Goal: Task Accomplishment & Management: Manage account settings

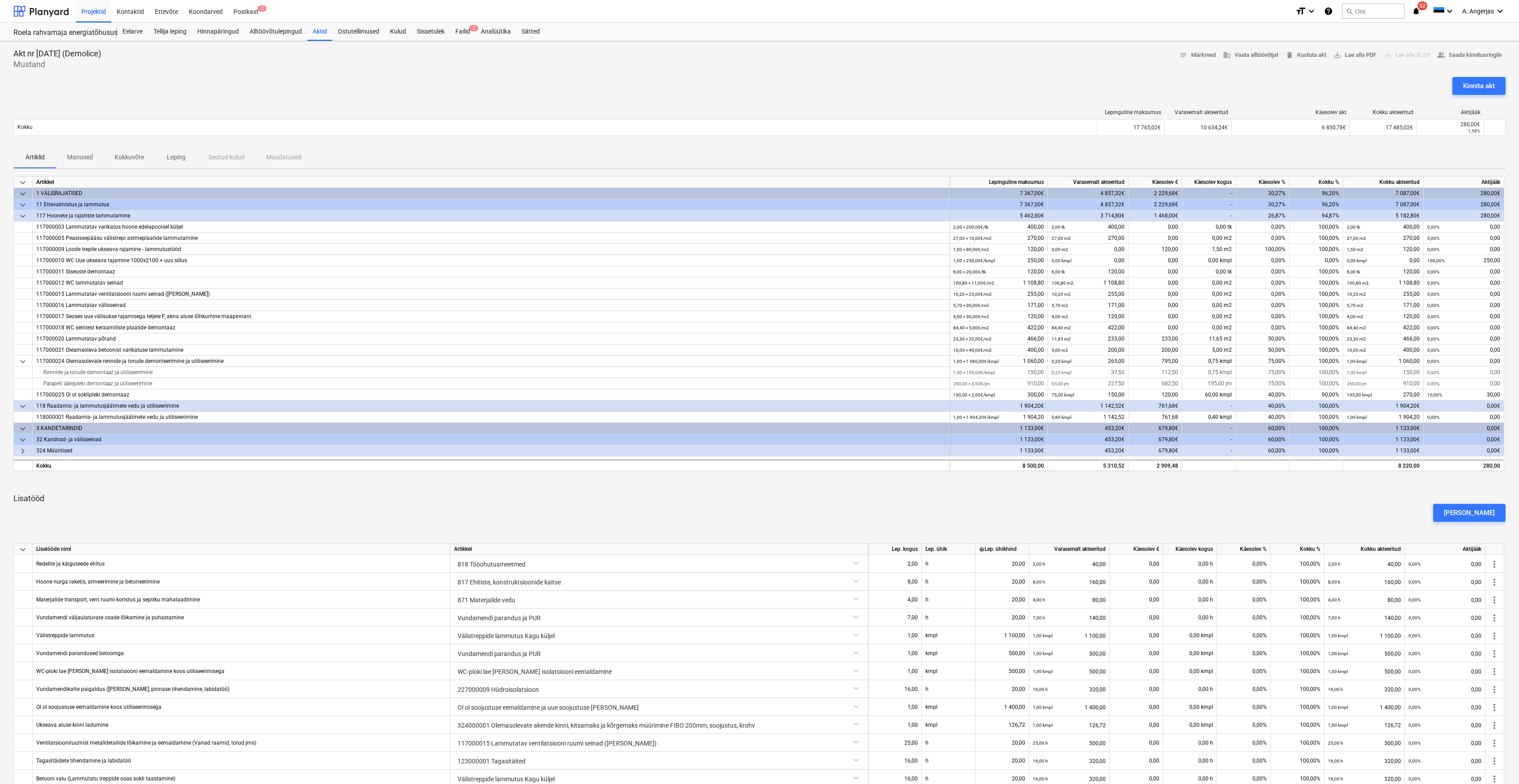
scroll to position [119, 0]
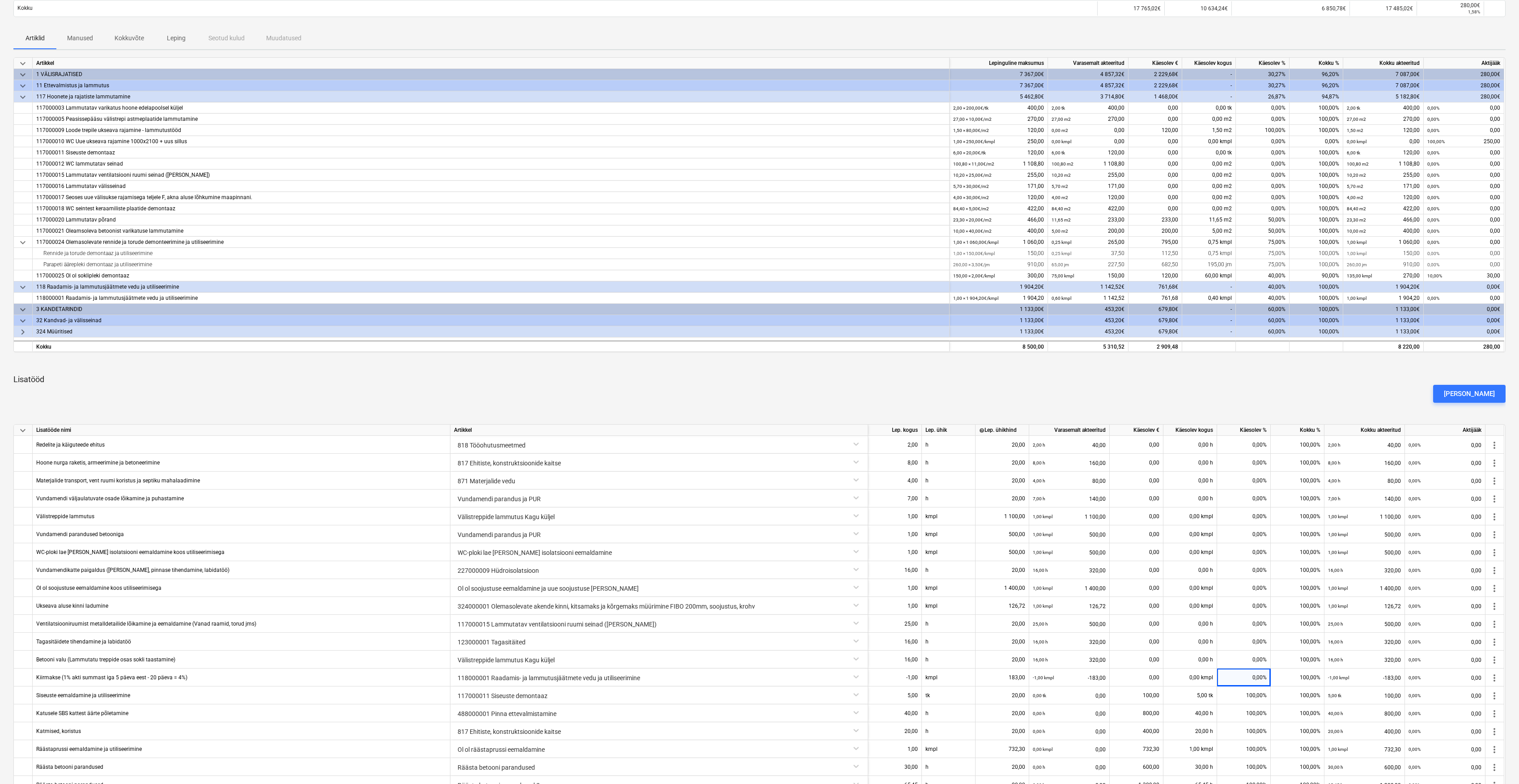
click at [1227, 391] on div "[PERSON_NAME]" at bounding box center [760, 393] width 1500 height 25
click at [1472, 392] on div "[PERSON_NAME]" at bounding box center [1469, 393] width 51 height 12
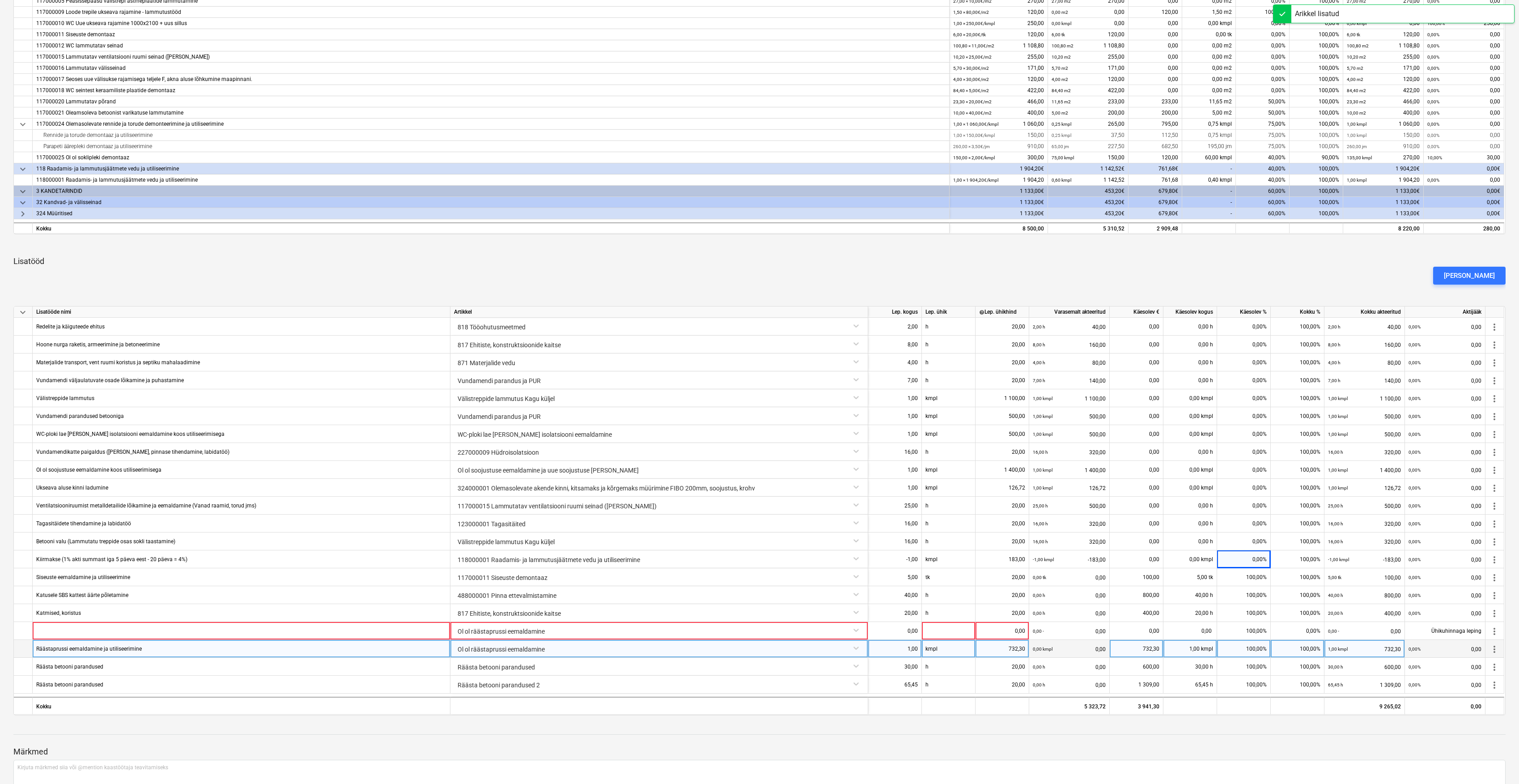
scroll to position [239, 0]
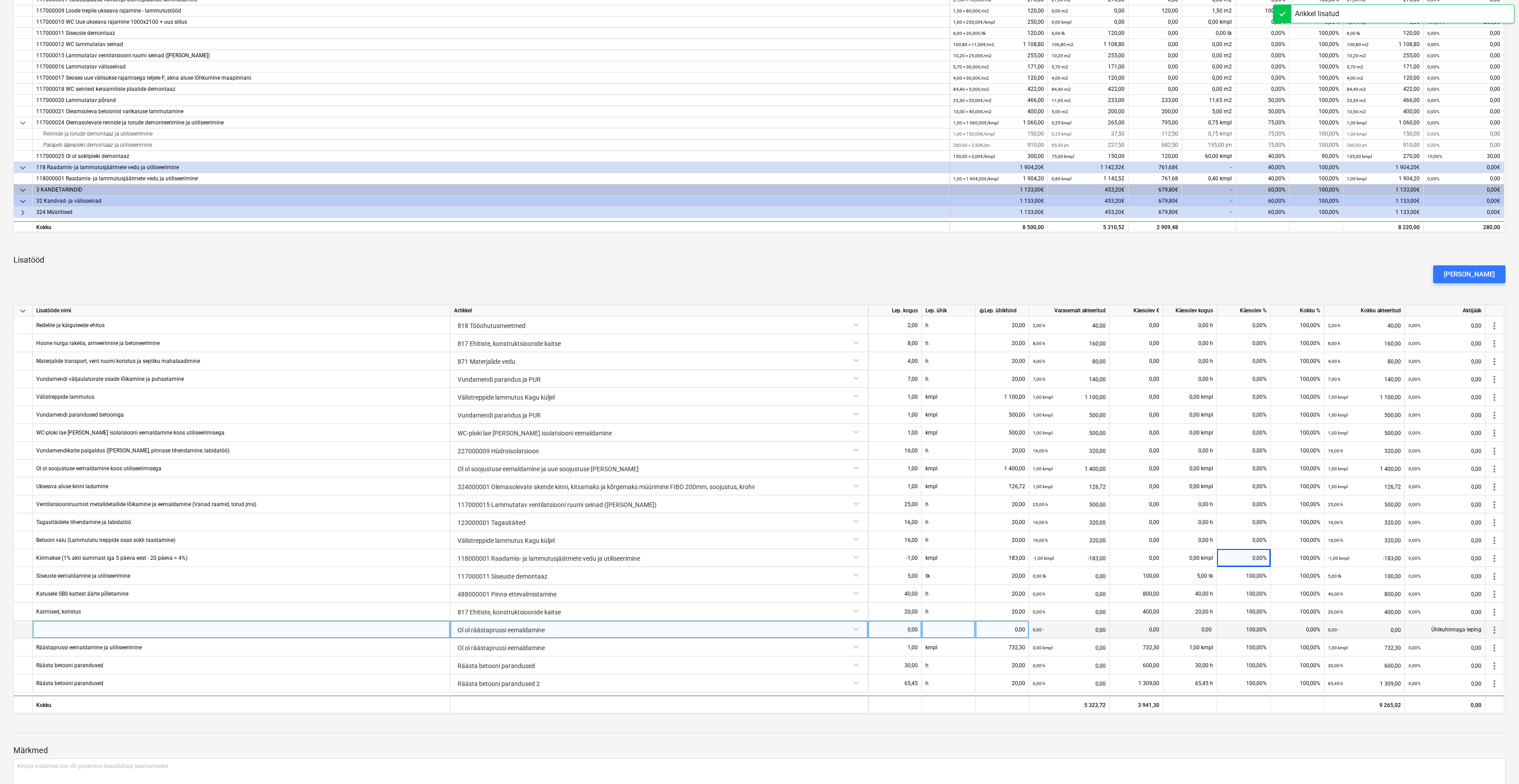
click at [863, 631] on div "Ol ol räästaprussi eemaldamine" at bounding box center [659, 628] width 410 height 16
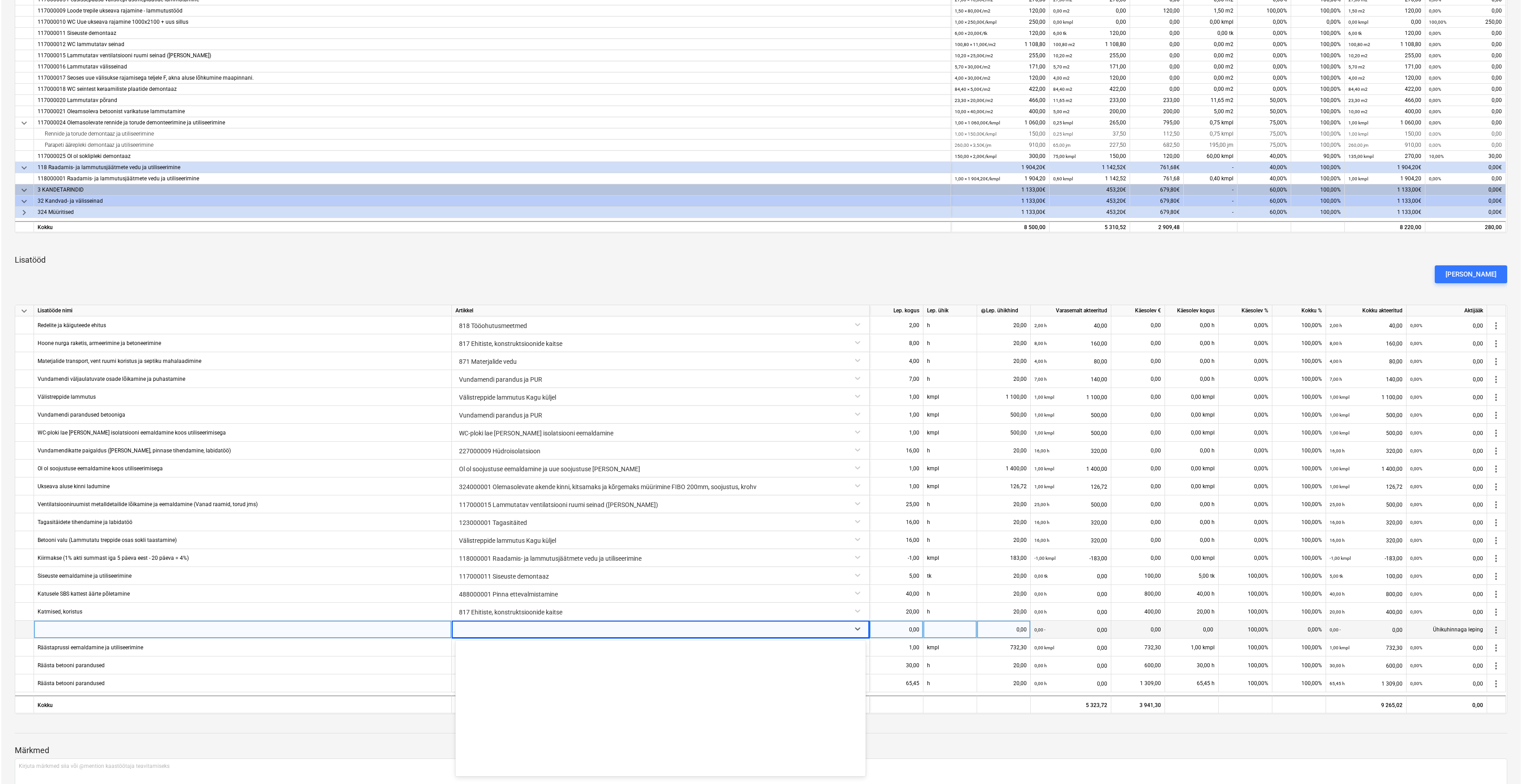
scroll to position [0, 0]
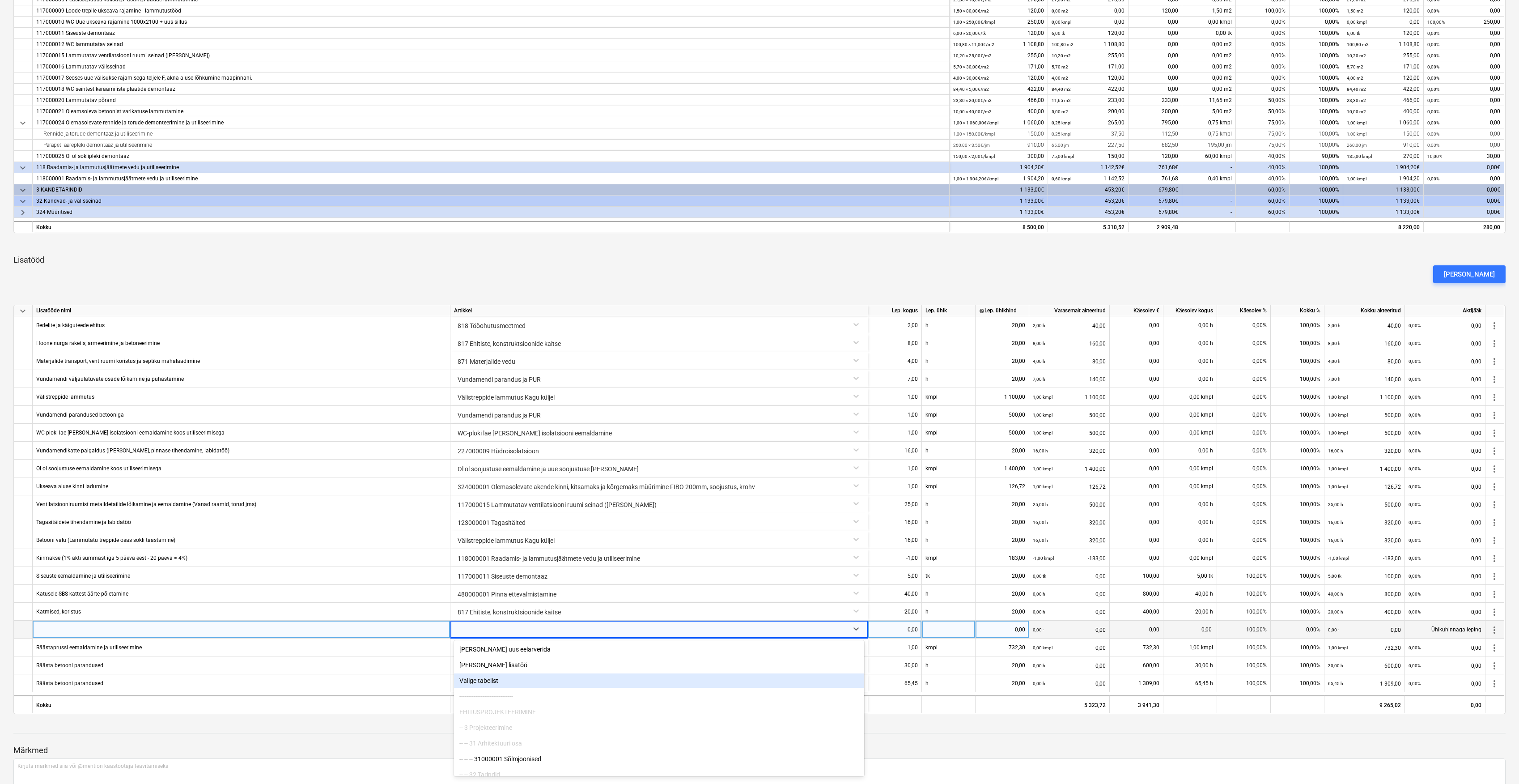
click at [508, 678] on div "Valige tabelist" at bounding box center [659, 681] width 410 height 14
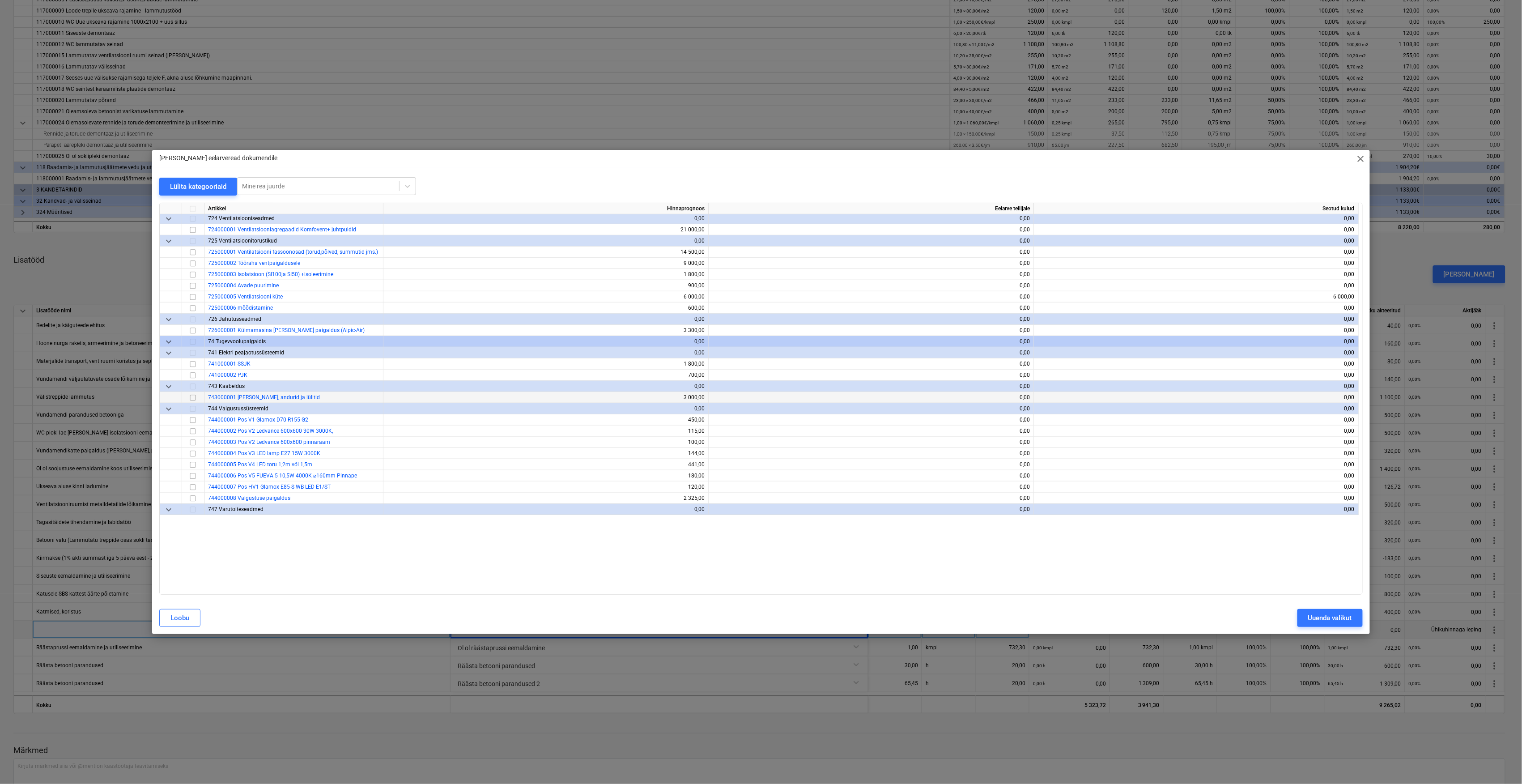
scroll to position [2982, 0]
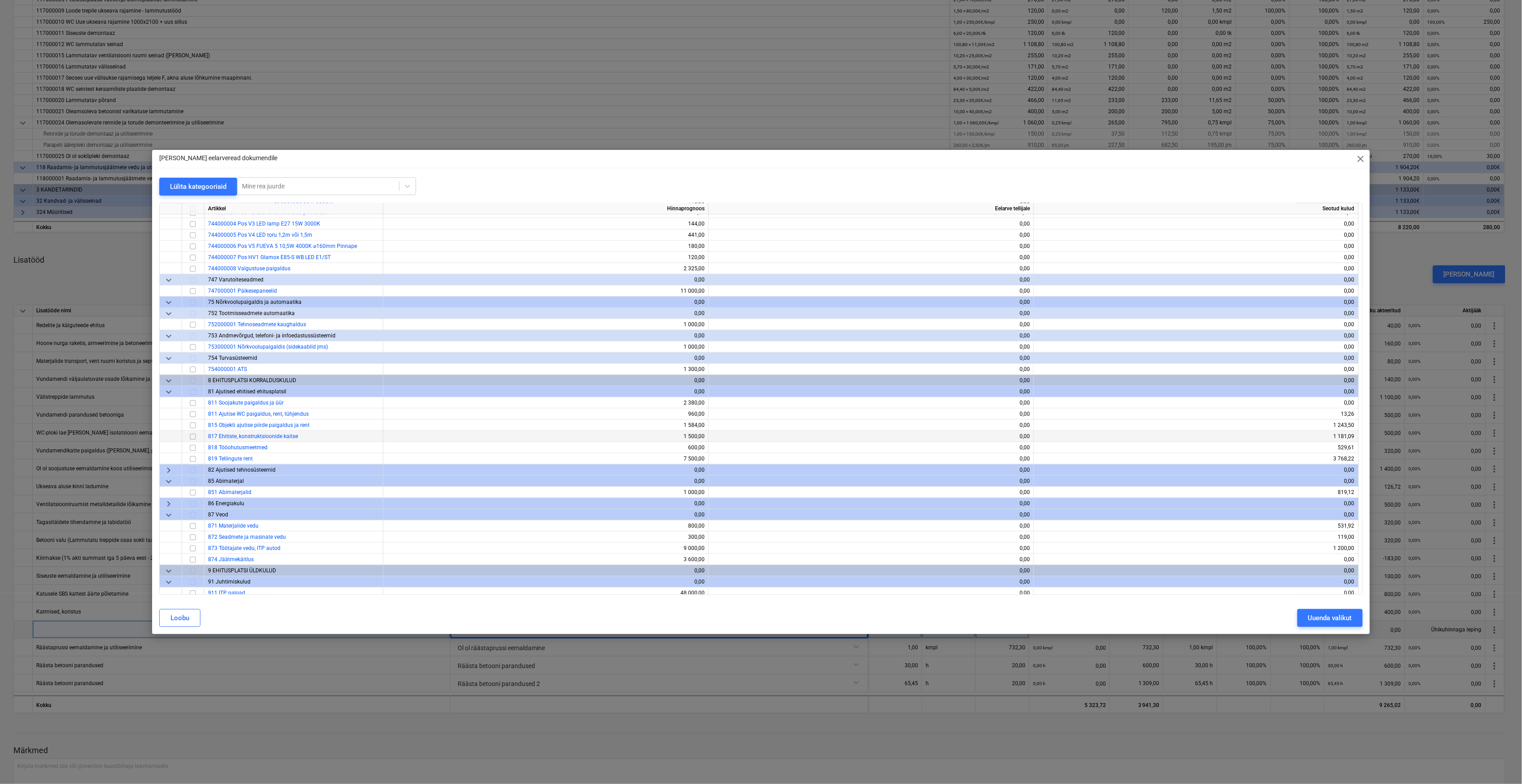
click at [192, 438] on input "checkbox" at bounding box center [193, 437] width 11 height 11
click at [1341, 616] on div "Uuenda valikut" at bounding box center [1330, 618] width 44 height 12
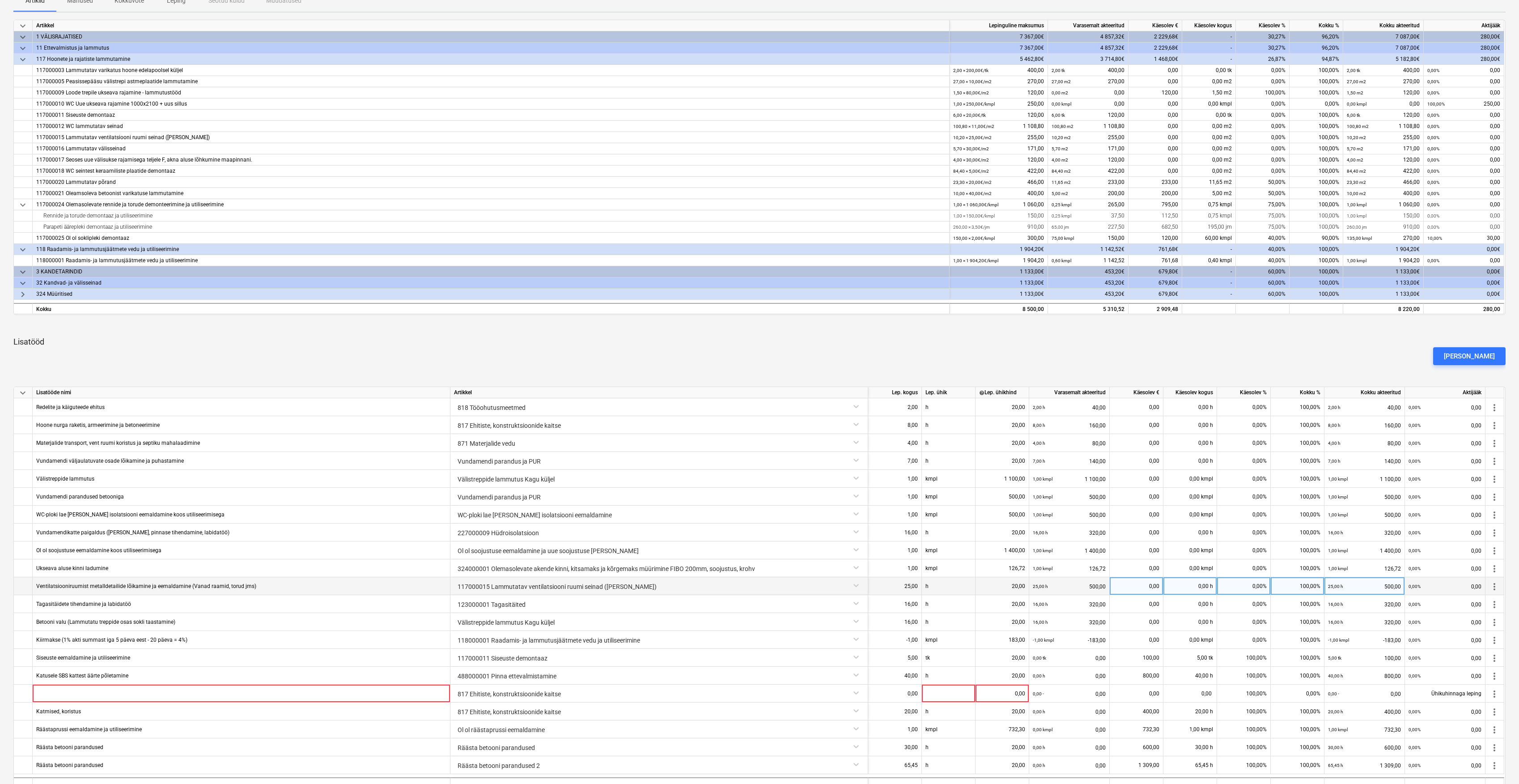
scroll to position [302, 0]
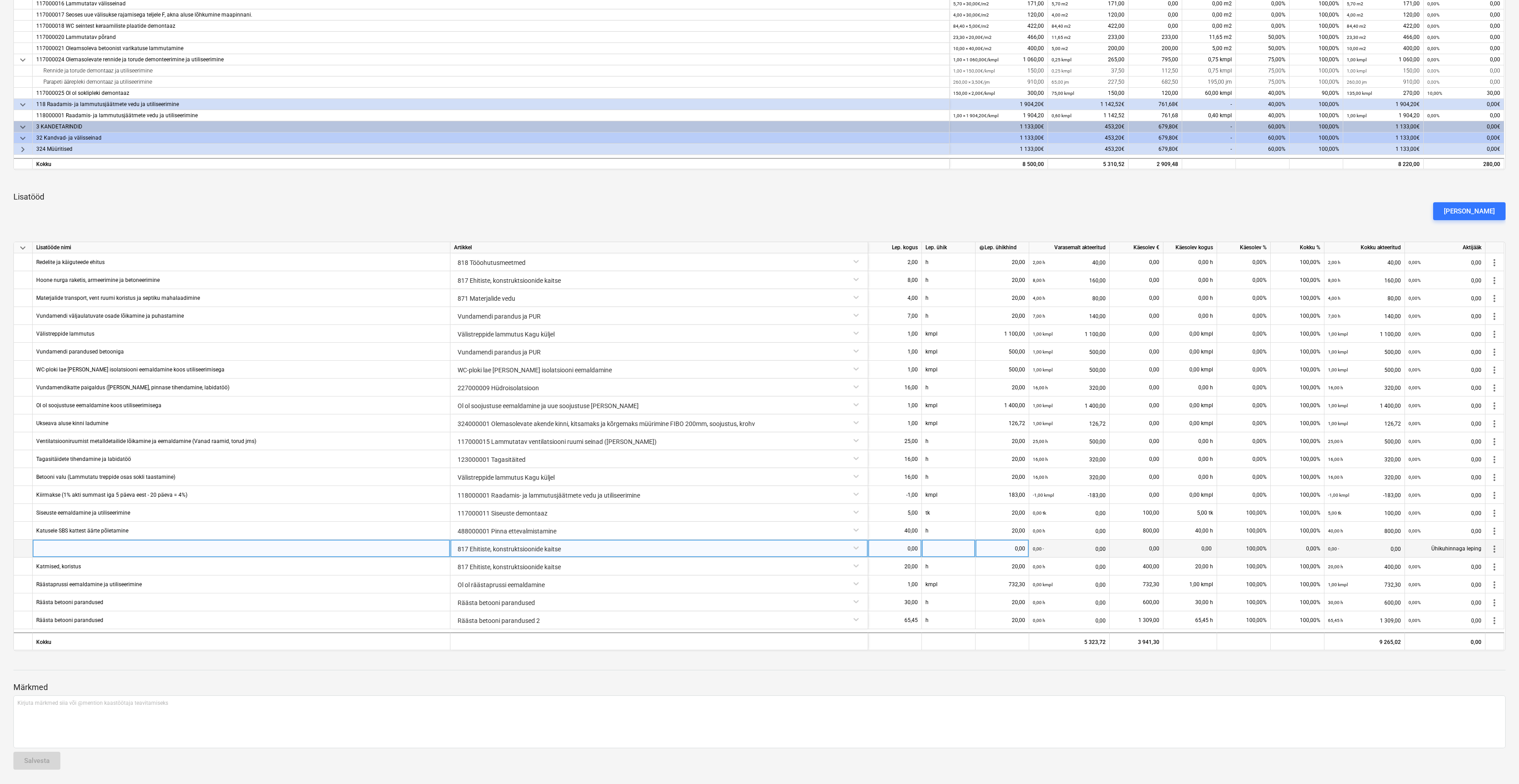
click at [144, 555] on div at bounding box center [241, 548] width 418 height 18
type input "Kiirmakse 2 (1% akti summast iga 5 päeva eest - 20 päeva = 4%)"
click at [915, 552] on div "0,00" at bounding box center [895, 548] width 46 height 18
type input "-1"
click at [968, 543] on div at bounding box center [949, 548] width 54 height 18
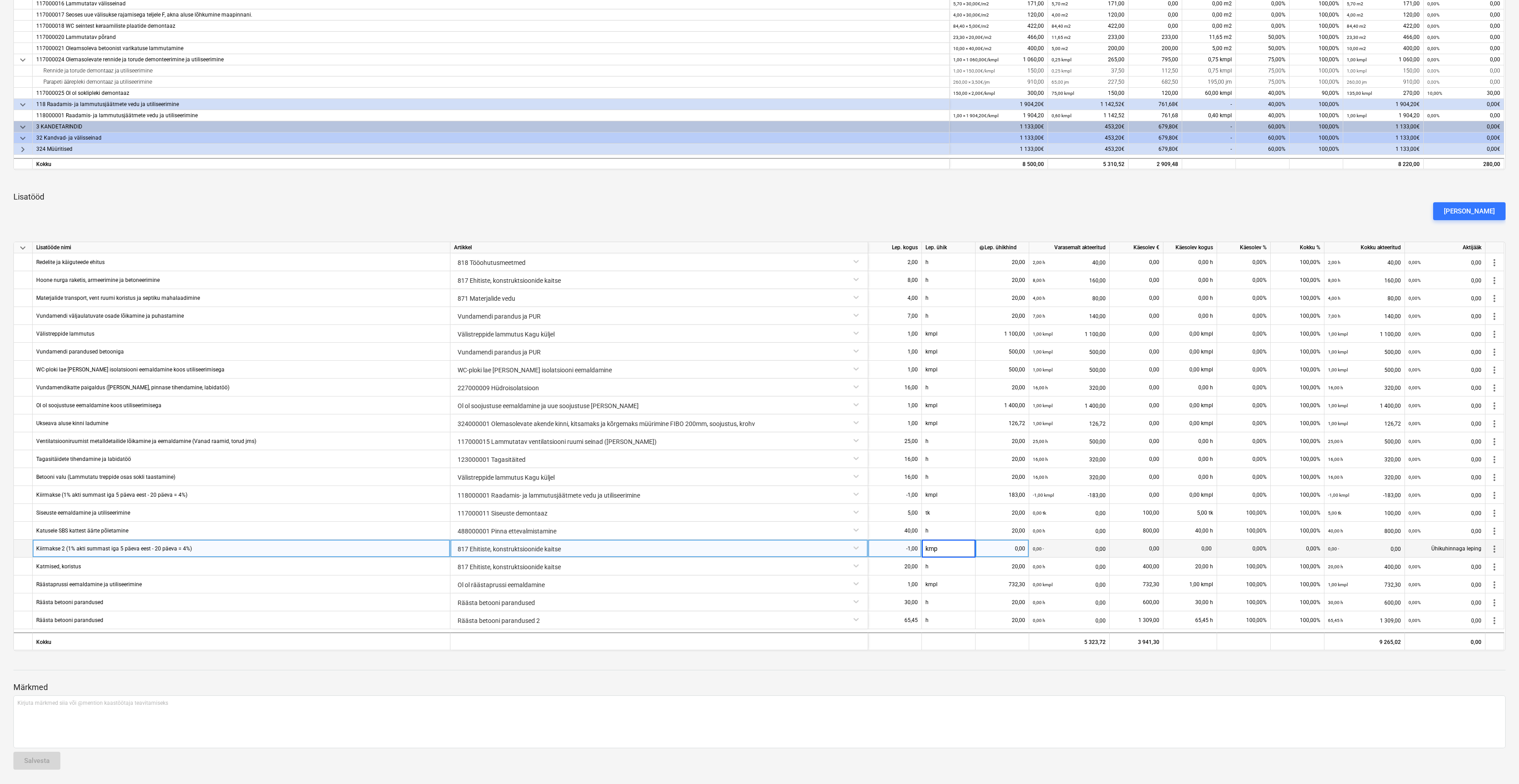
type input "kmpl"
click at [1012, 546] on div "0,00" at bounding box center [1003, 548] width 46 height 18
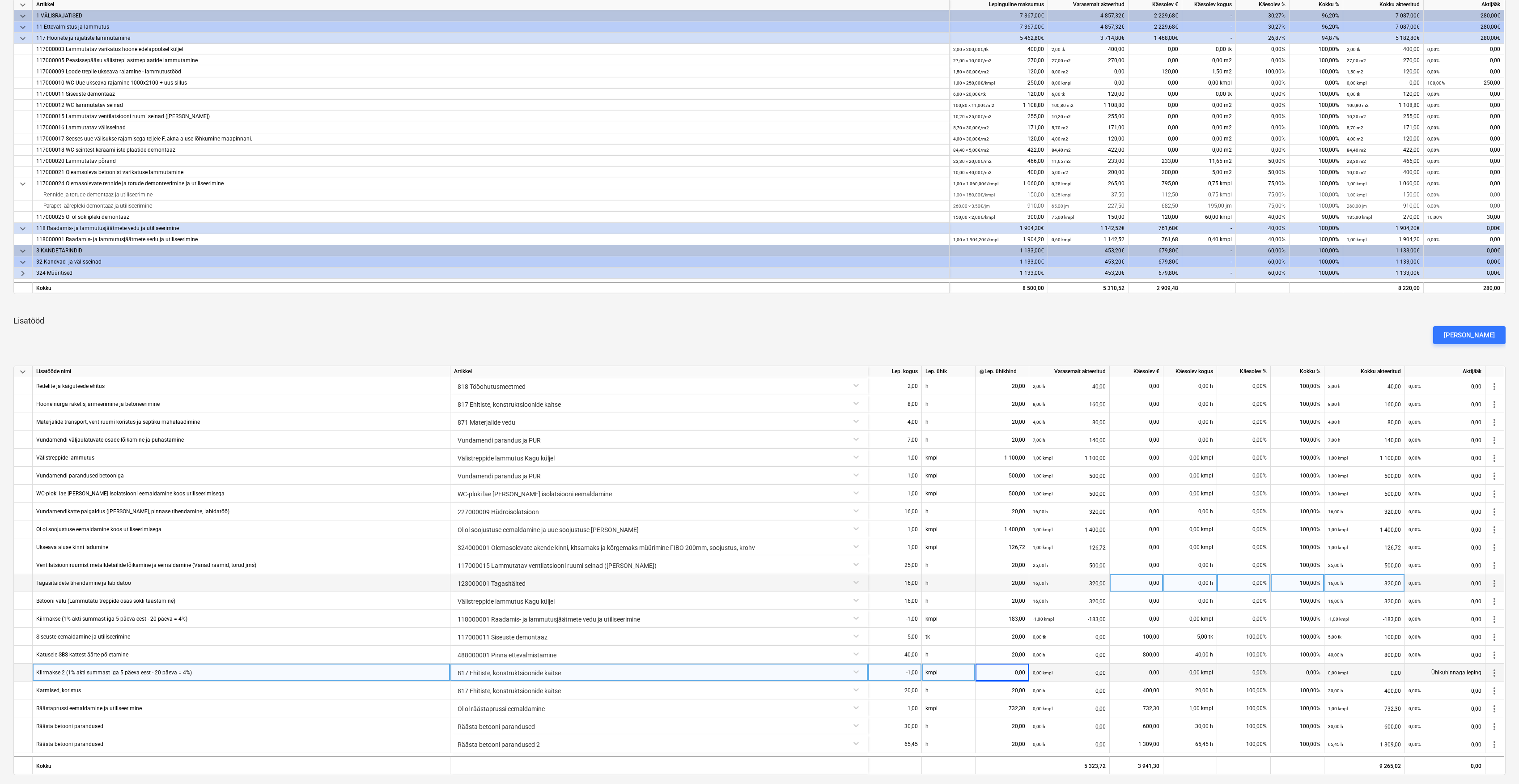
scroll to position [179, 0]
click at [1004, 677] on div "0,00" at bounding box center [1003, 671] width 46 height 18
type input "274,03"
click at [1242, 673] on div "0,00%" at bounding box center [1244, 671] width 54 height 18
click at [1254, 670] on div "0,00%" at bounding box center [1244, 671] width 54 height 18
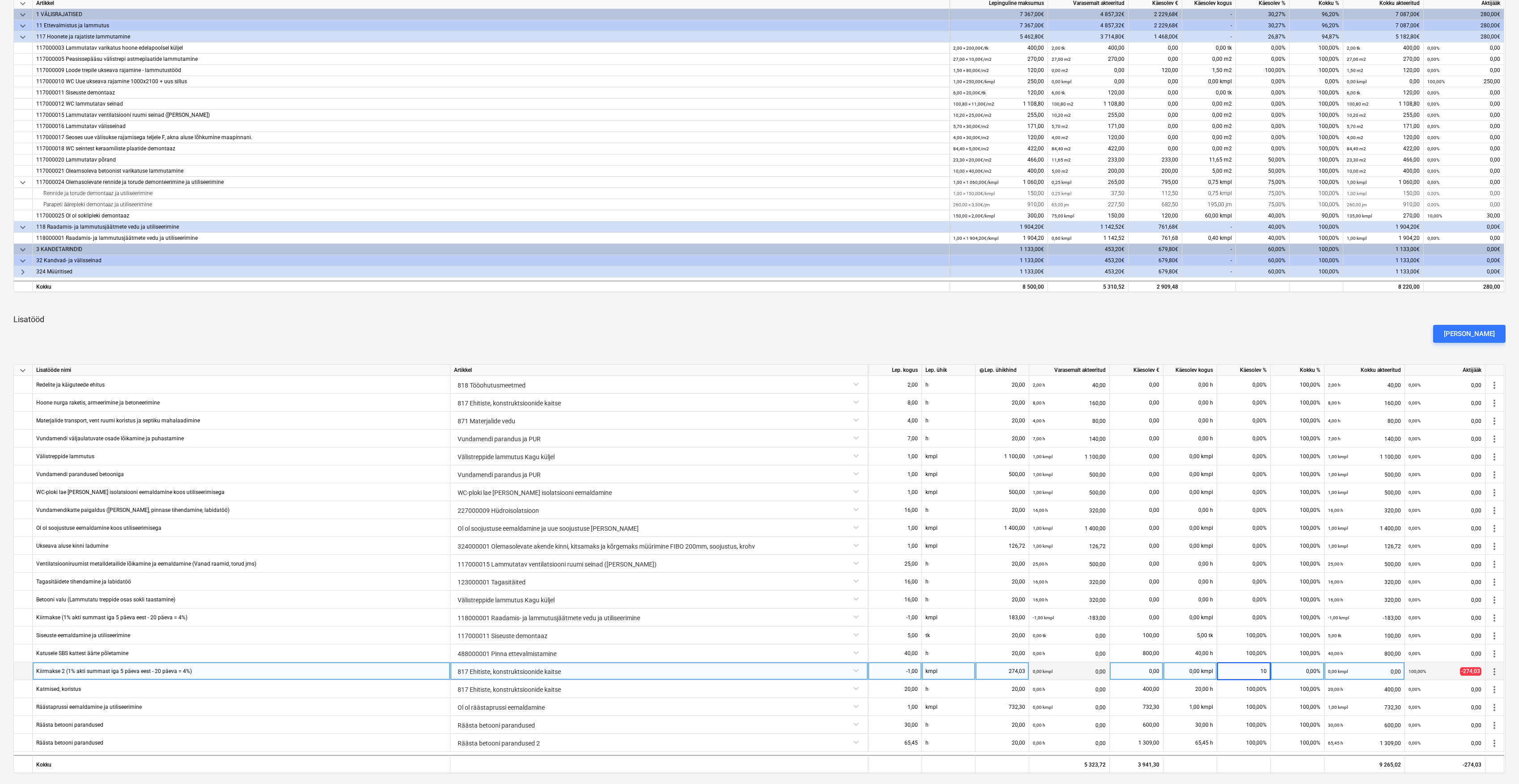
type input "100"
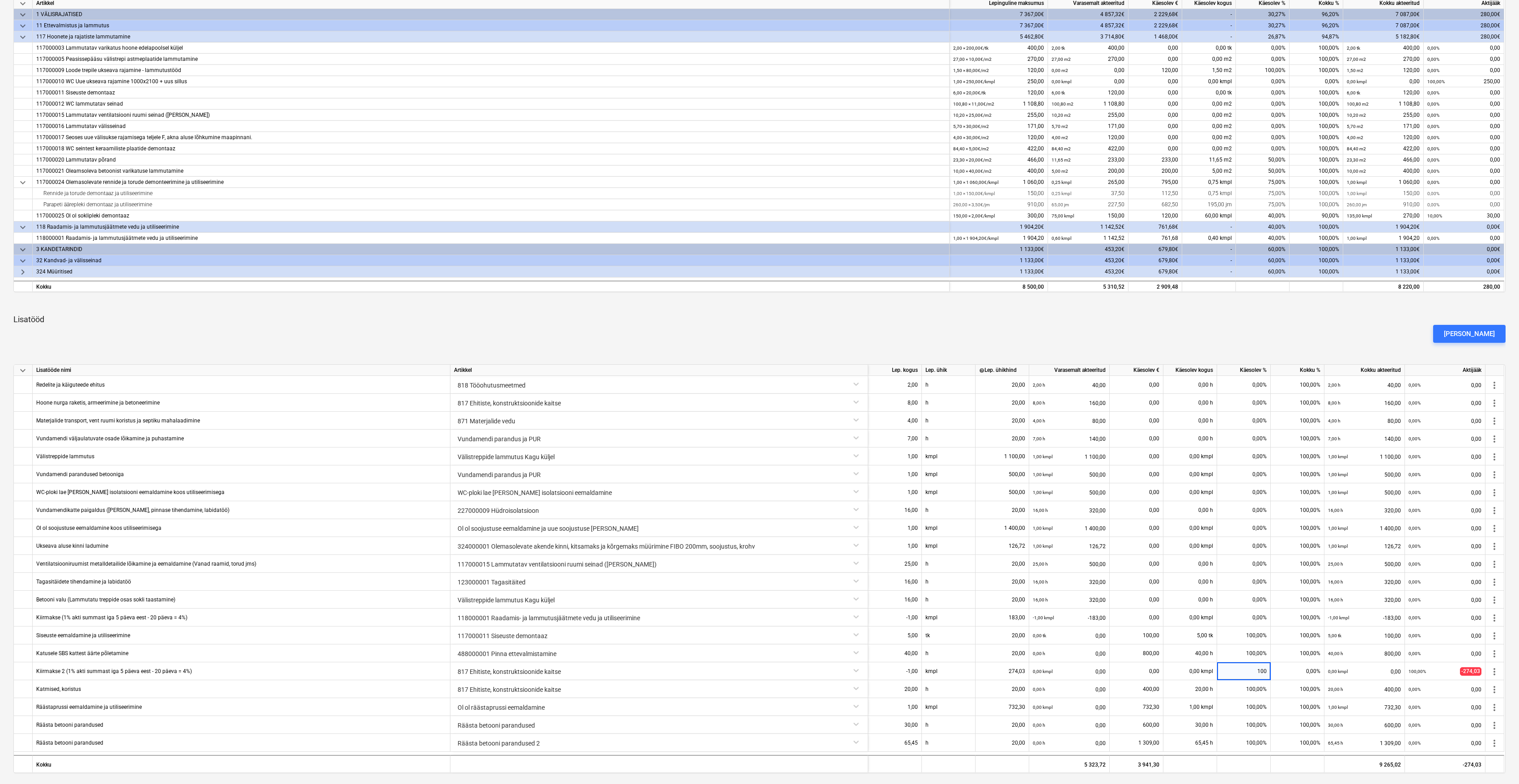
click at [1301, 332] on div "[PERSON_NAME]" at bounding box center [760, 334] width 1500 height 25
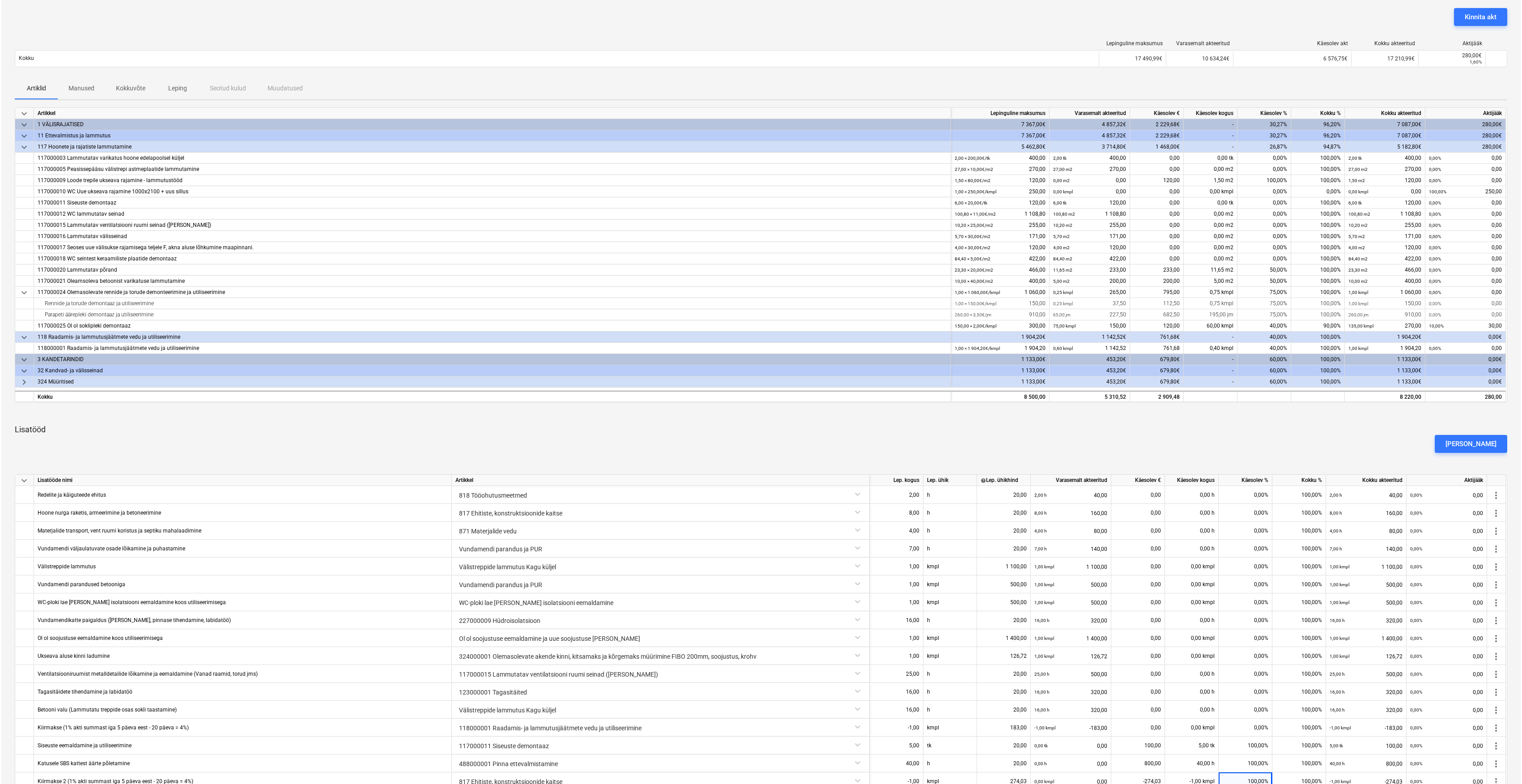
scroll to position [0, 0]
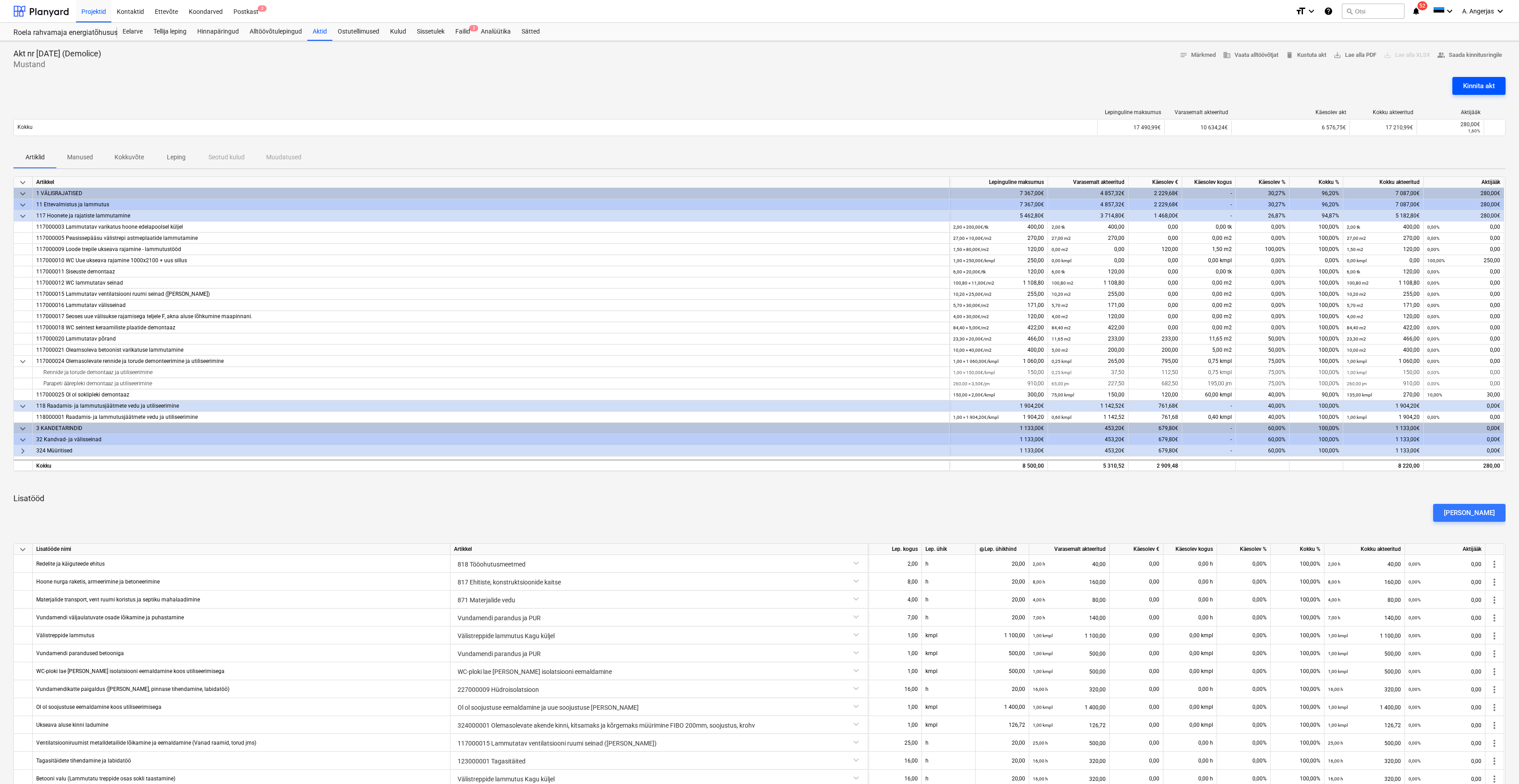
click at [1464, 88] on div "Kinnita akt" at bounding box center [1479, 86] width 32 height 12
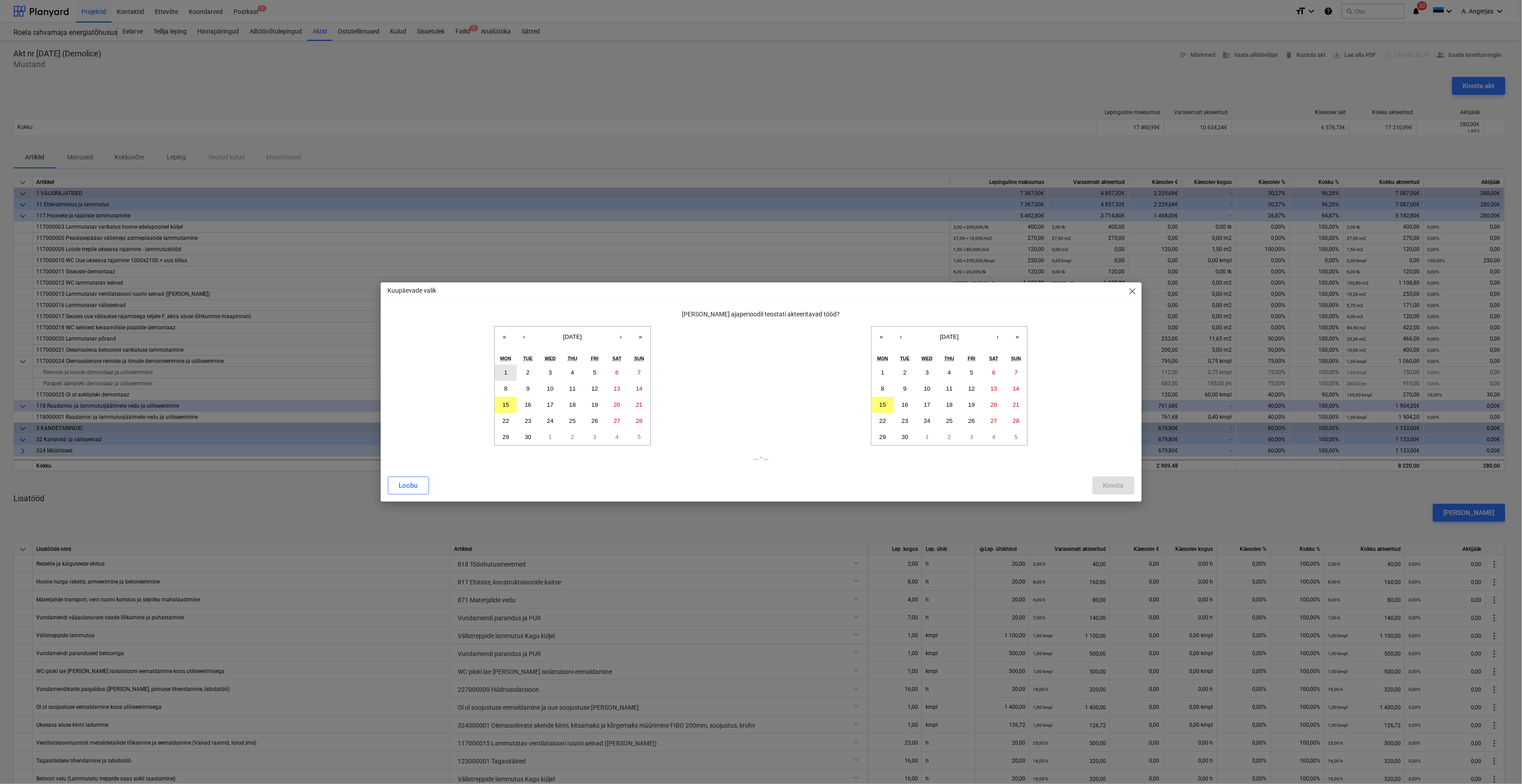
click at [505, 375] on abbr "1" at bounding box center [505, 372] width 3 height 6
click at [935, 388] on button "10" at bounding box center [928, 388] width 22 height 16
click at [1110, 484] on div "Kinnita" at bounding box center [1113, 486] width 21 height 12
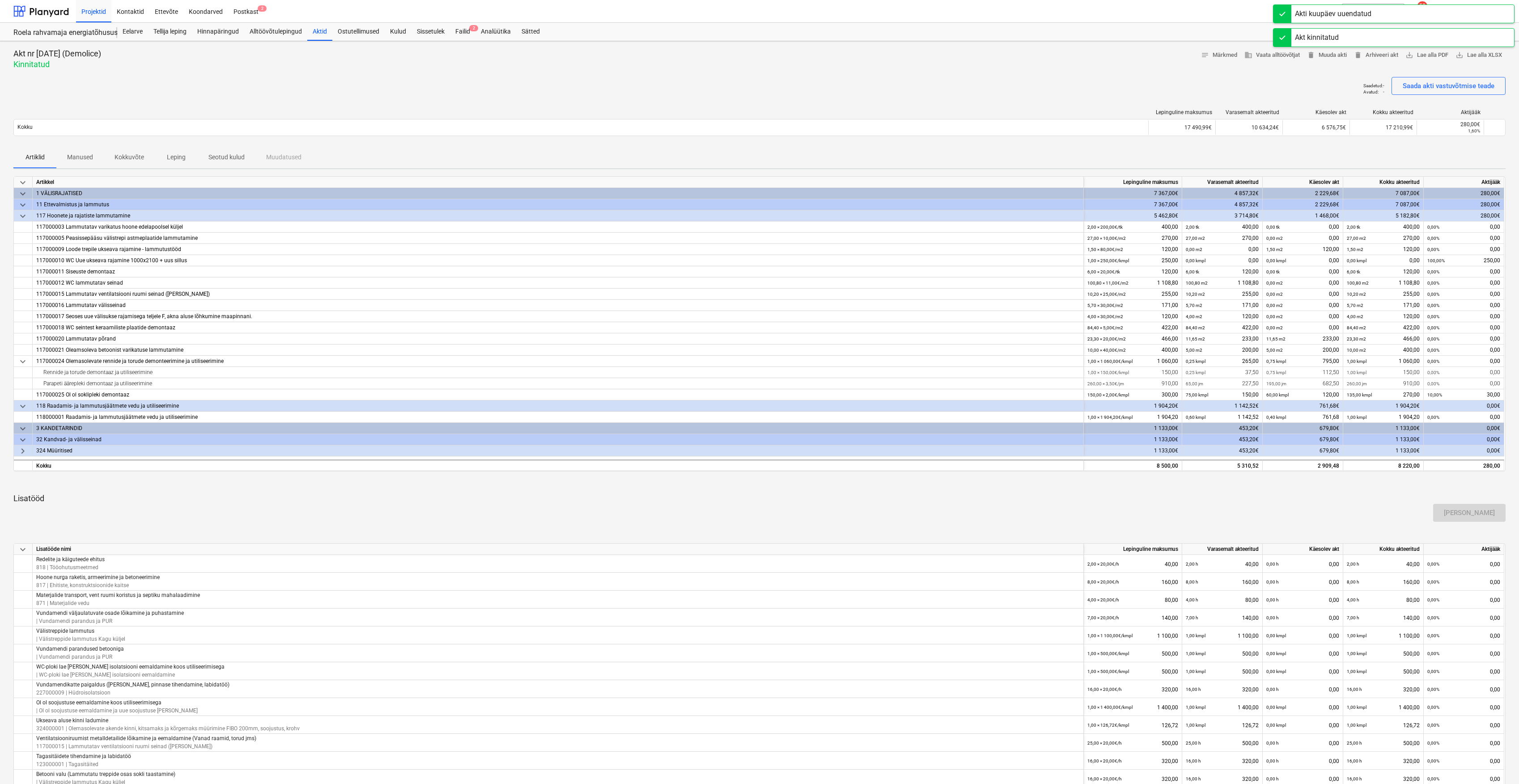
click at [1033, 83] on div "Saadetud : - Avatud : - Saada akti vastuvõtmise teade" at bounding box center [760, 89] width 1492 height 25
click at [1433, 54] on span "save_alt Lae alla PDF" at bounding box center [1427, 55] width 43 height 10
click at [31, 7] on div at bounding box center [41, 11] width 56 height 22
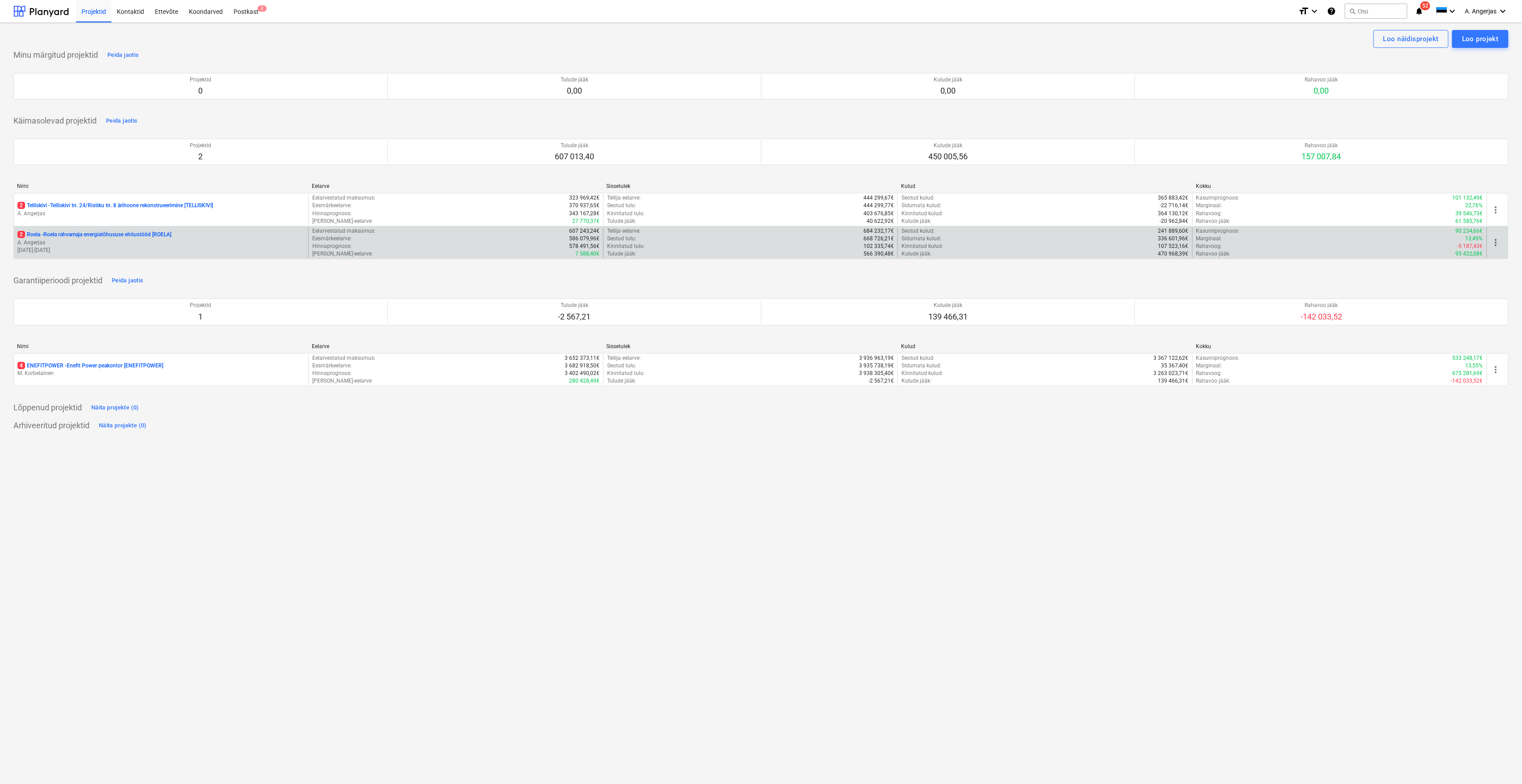
click at [193, 246] on p "A. Angerjas" at bounding box center [161, 242] width 287 height 8
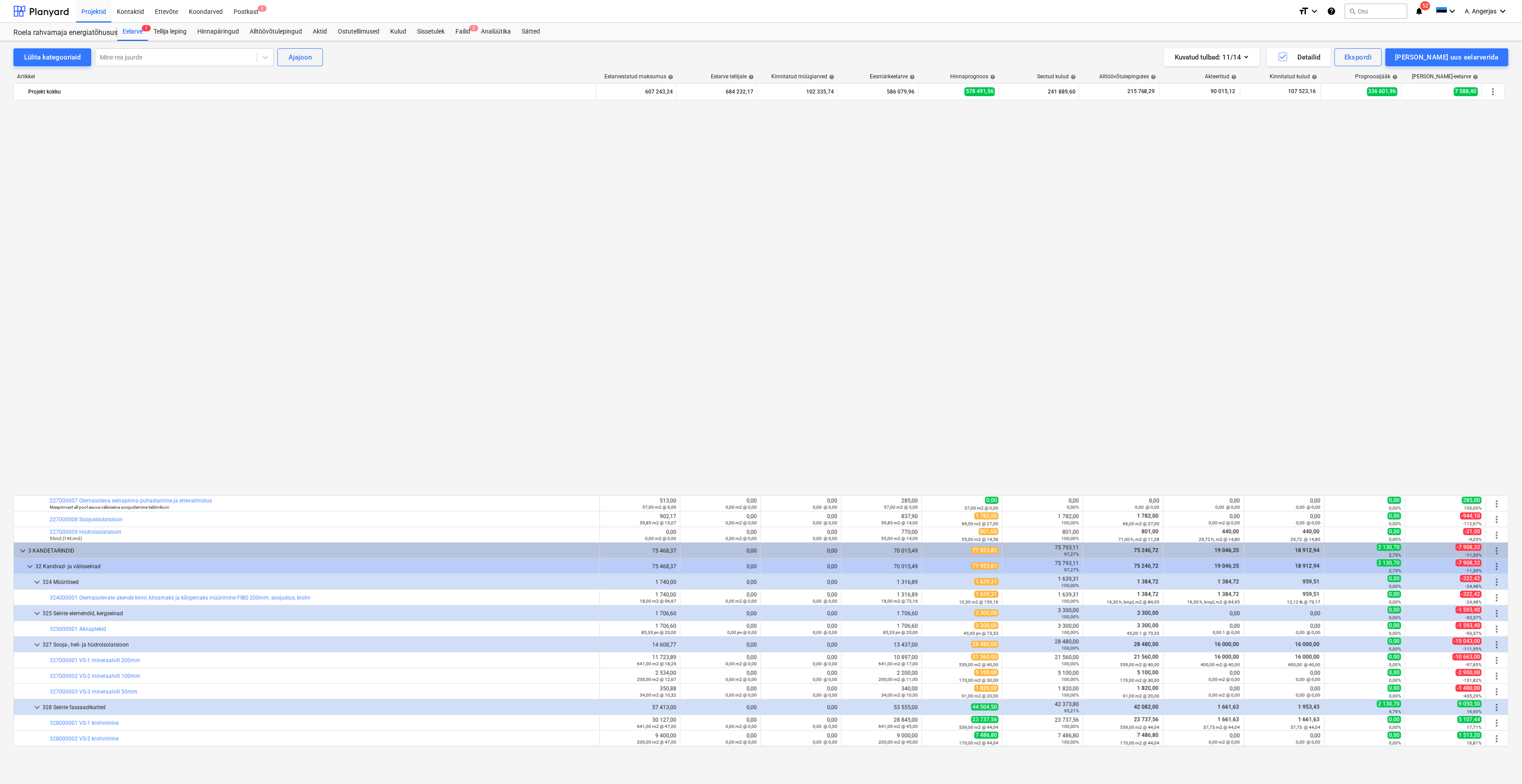
scroll to position [712, 0]
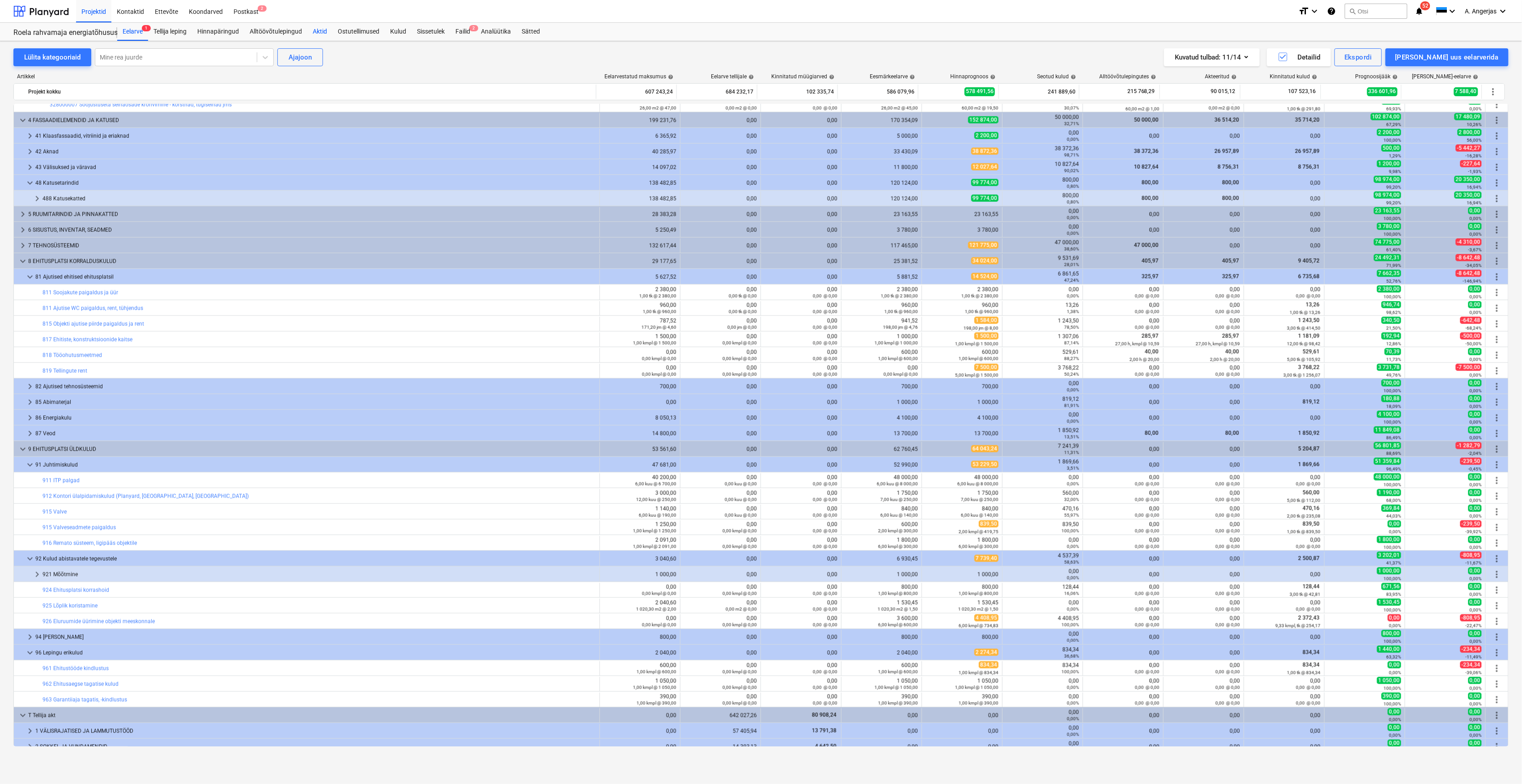
click at [321, 31] on div "Aktid" at bounding box center [320, 32] width 25 height 18
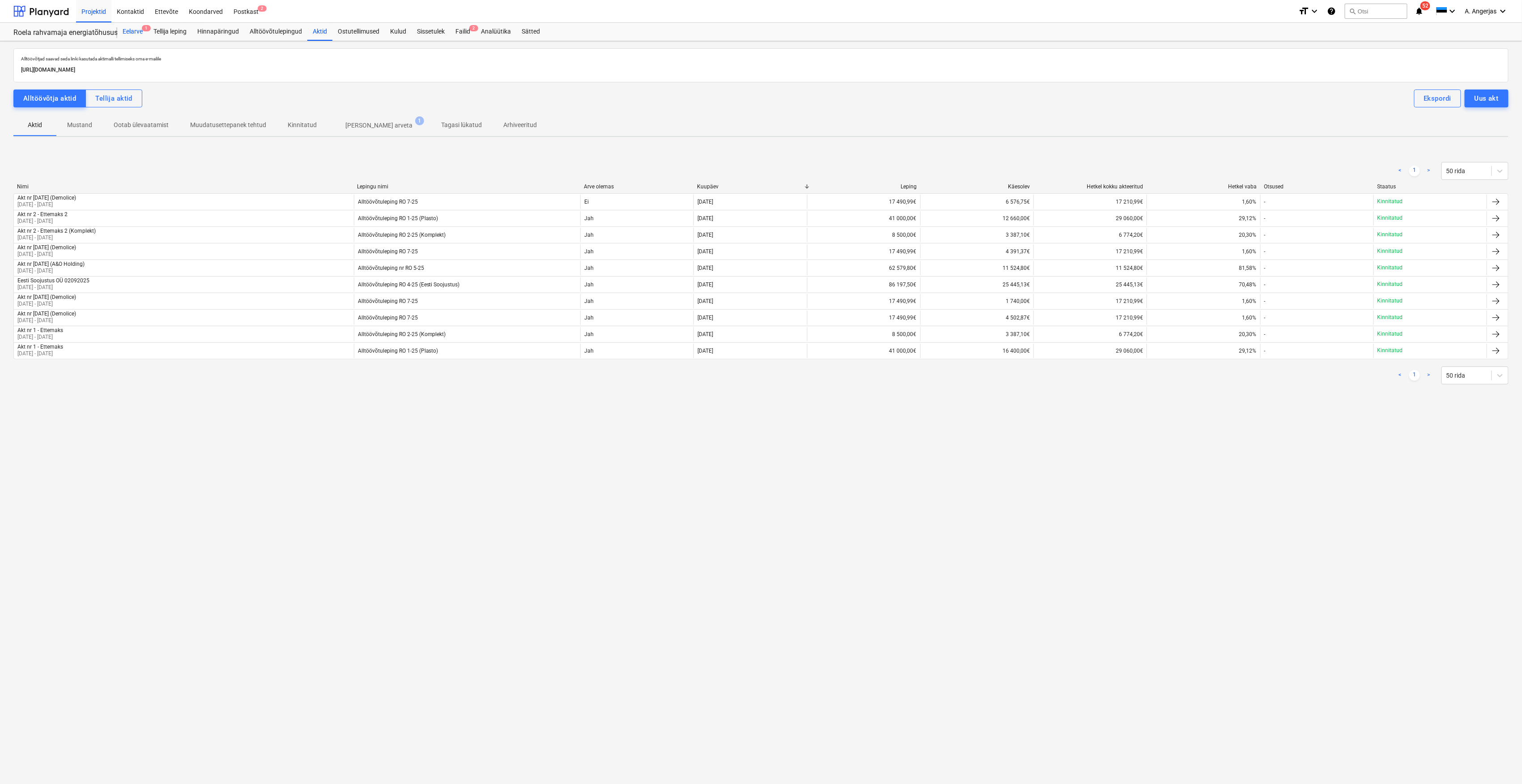
click at [135, 28] on div "Eelarve 1" at bounding box center [132, 32] width 31 height 18
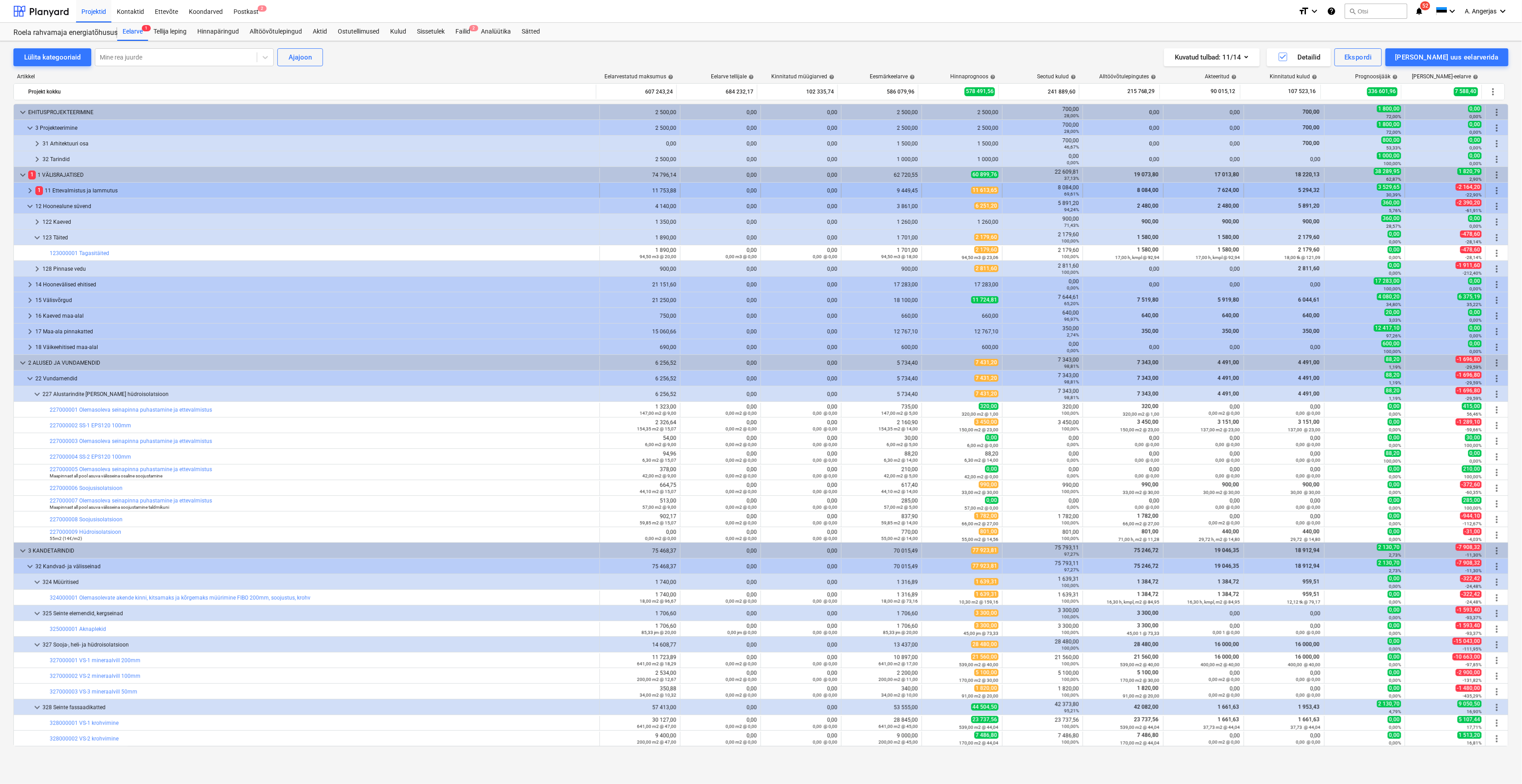
click at [30, 193] on span "keyboard_arrow_right" at bounding box center [30, 190] width 11 height 11
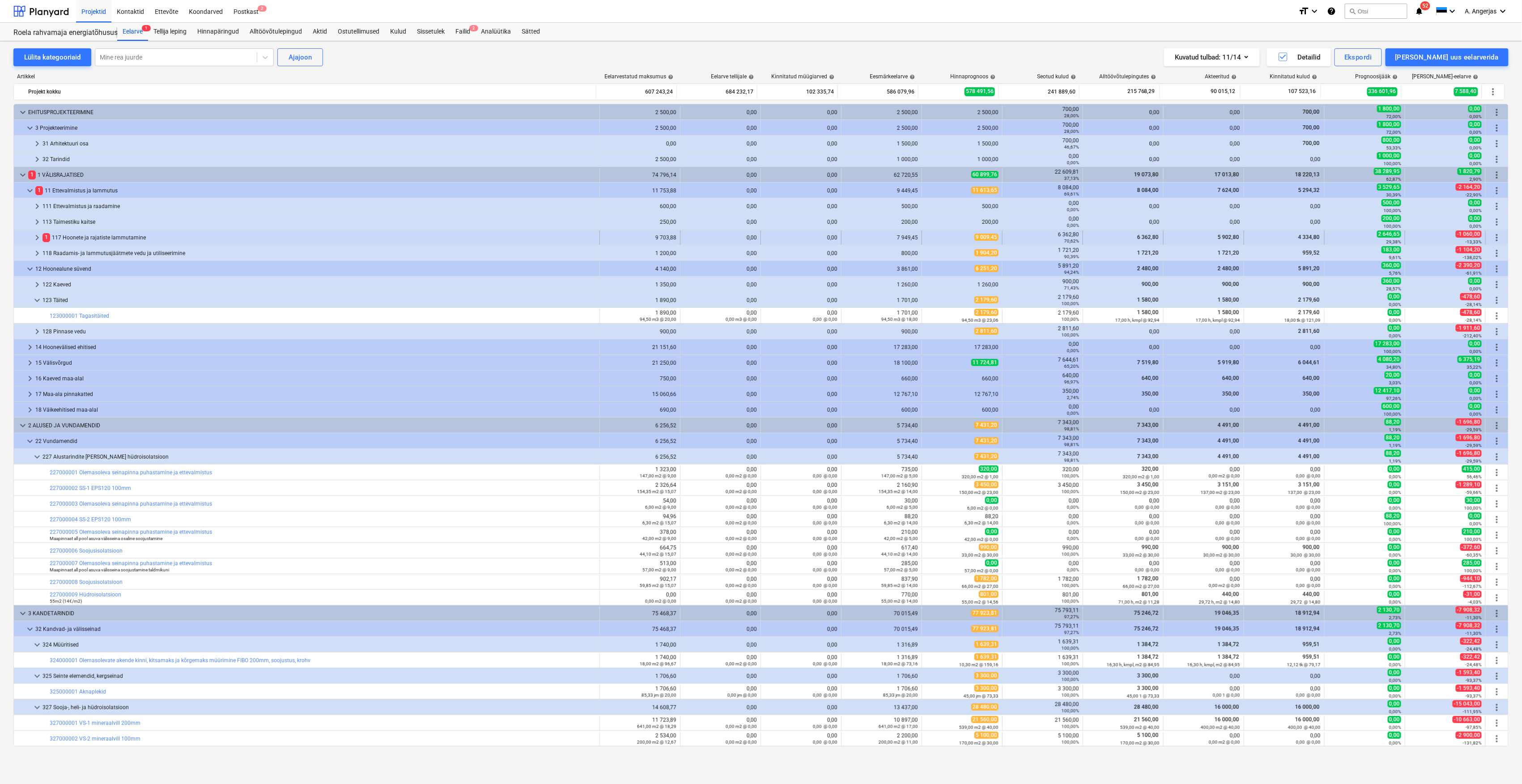
click at [40, 239] on span "keyboard_arrow_right" at bounding box center [37, 238] width 11 height 11
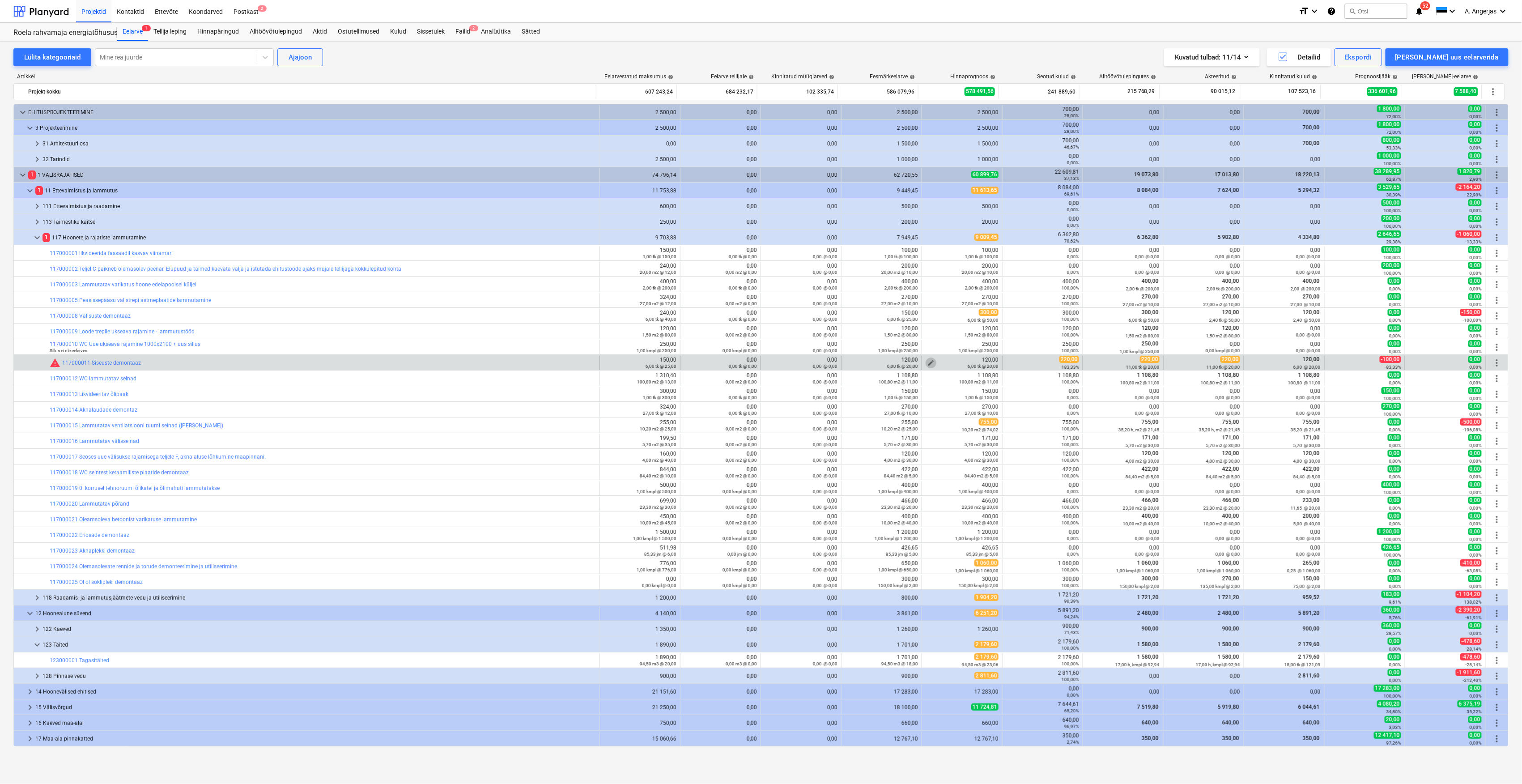
click at [928, 363] on span "edit" at bounding box center [931, 363] width 7 height 7
click at [987, 405] on input "20" at bounding box center [993, 404] width 61 height 18
type input "20,00"
type input "120"
type textarea "x"
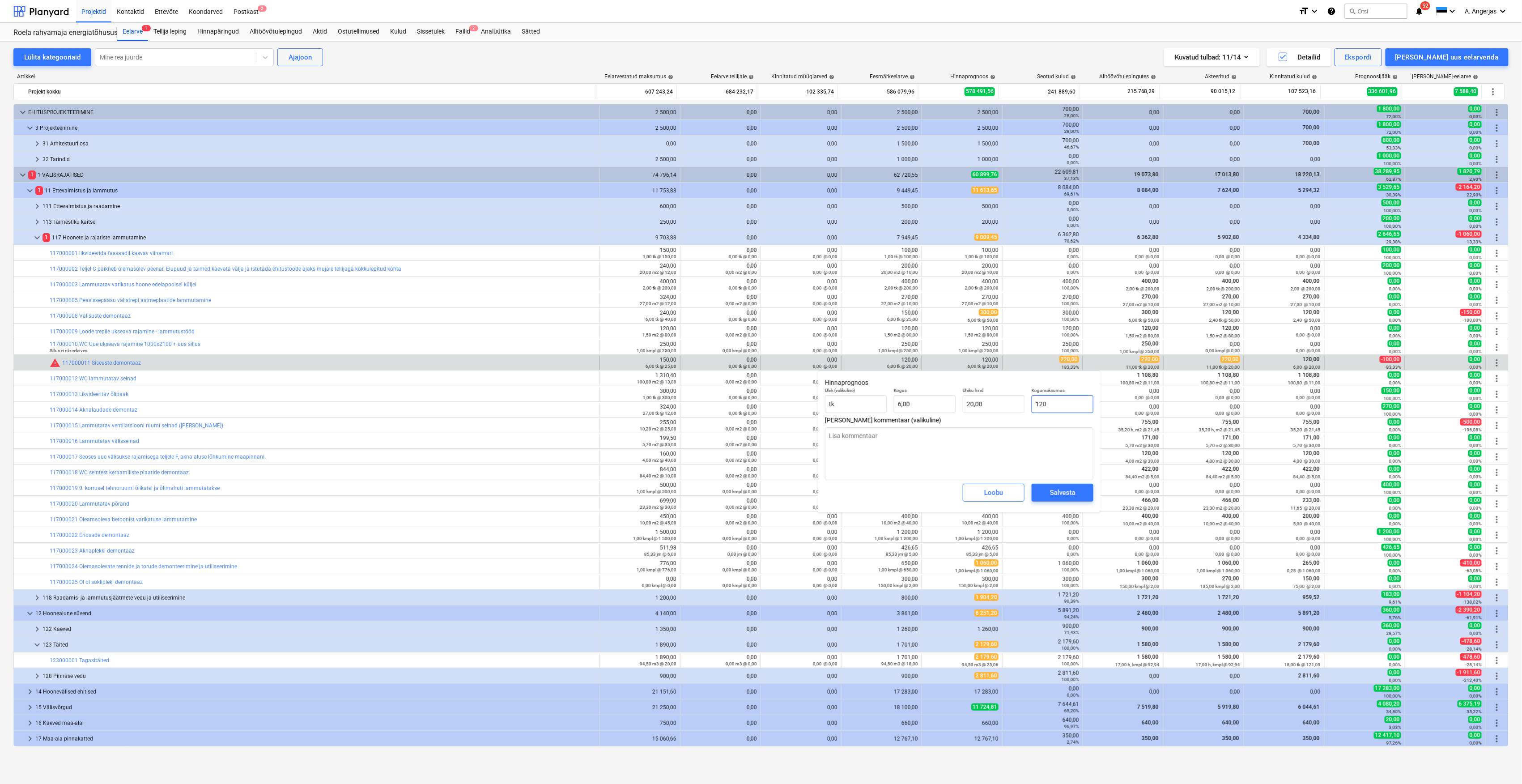
click at [1053, 405] on input "120" at bounding box center [1062, 404] width 61 height 18
type input "2"
type textarea "x"
type input "0,33"
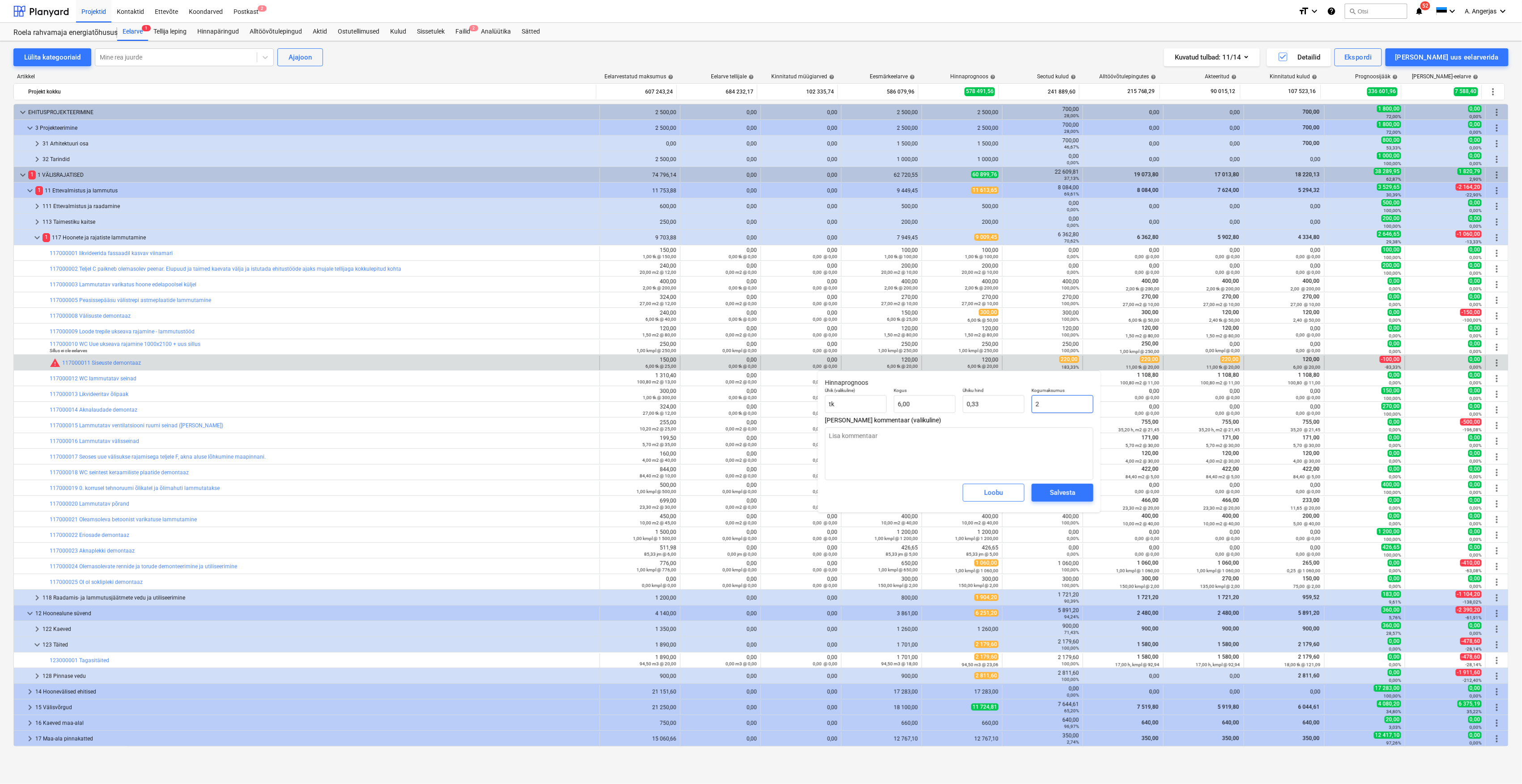
type input "22"
type textarea "x"
type input "3,67"
type input "220"
type textarea "x"
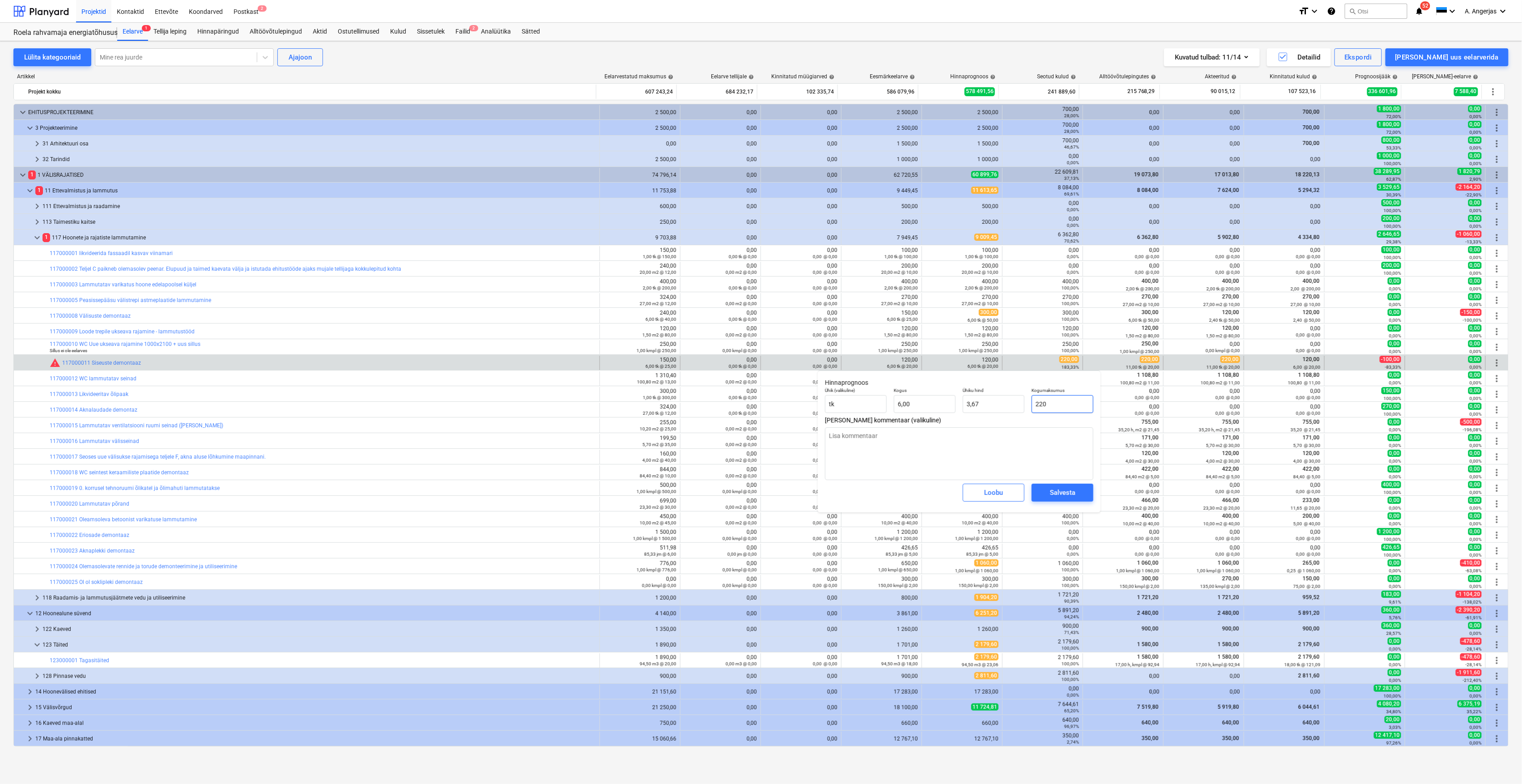
type input "36,67"
click at [1075, 497] on div "Salvesta" at bounding box center [1062, 493] width 25 height 12
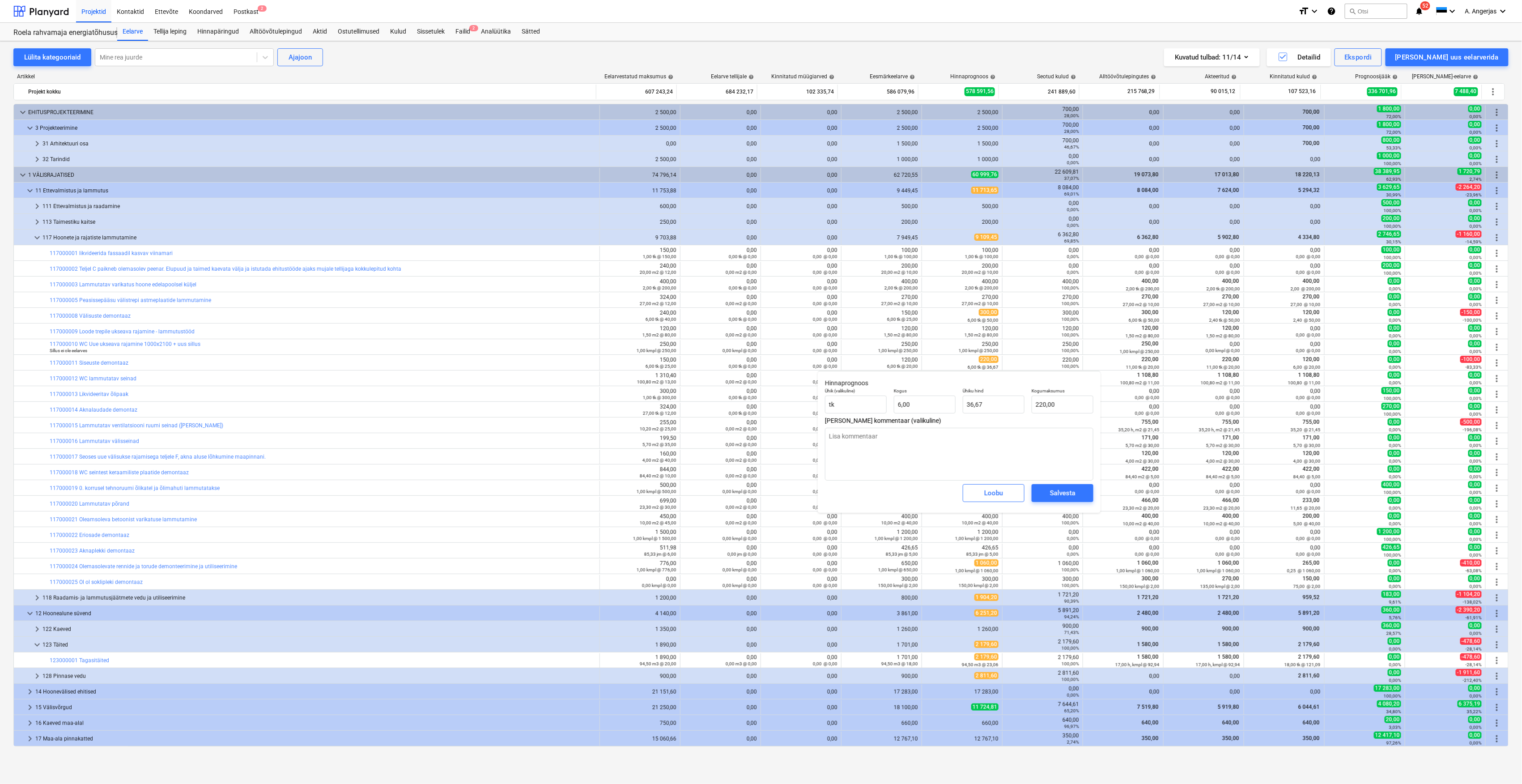
type textarea "x"
